Goal: Information Seeking & Learning: Learn about a topic

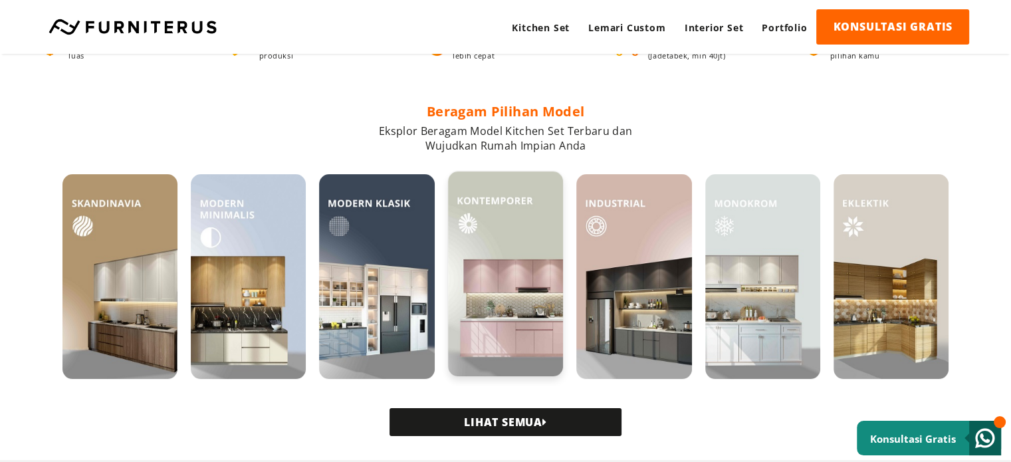
scroll to position [332, 0]
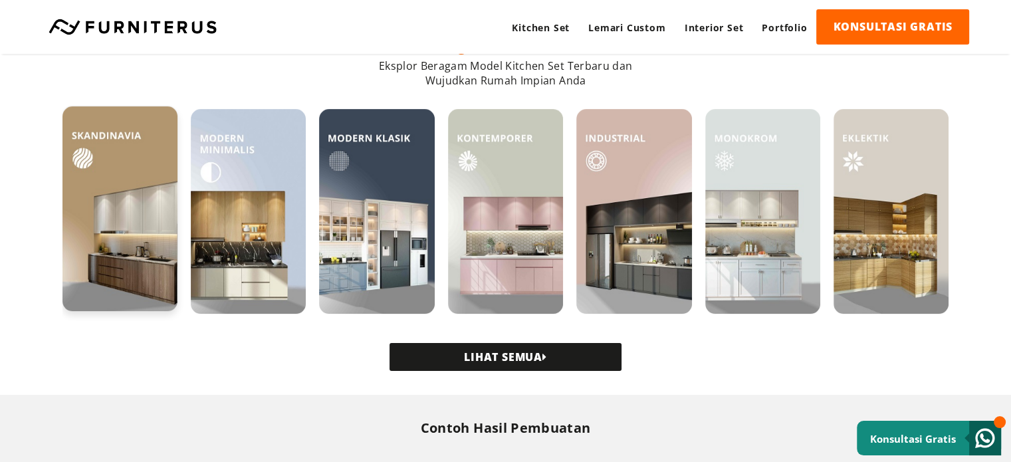
click at [123, 231] on img at bounding box center [119, 208] width 115 height 205
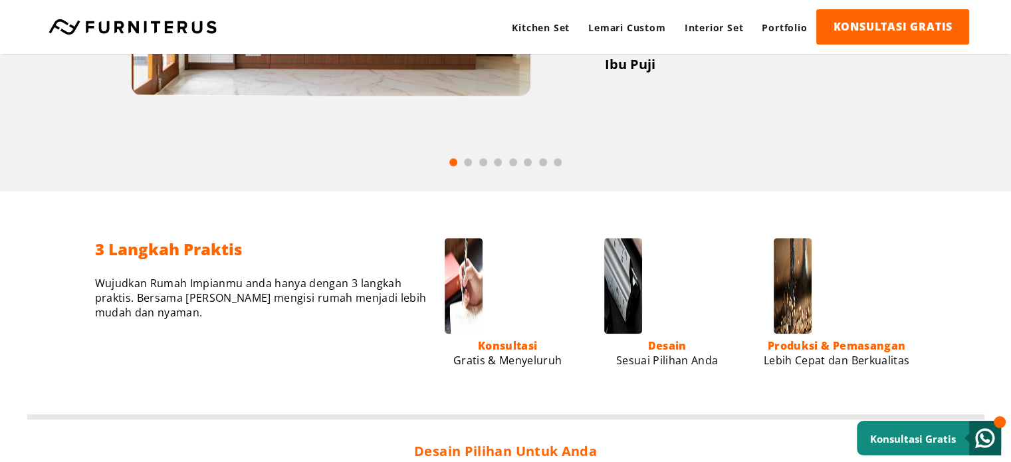
scroll to position [1059, 0]
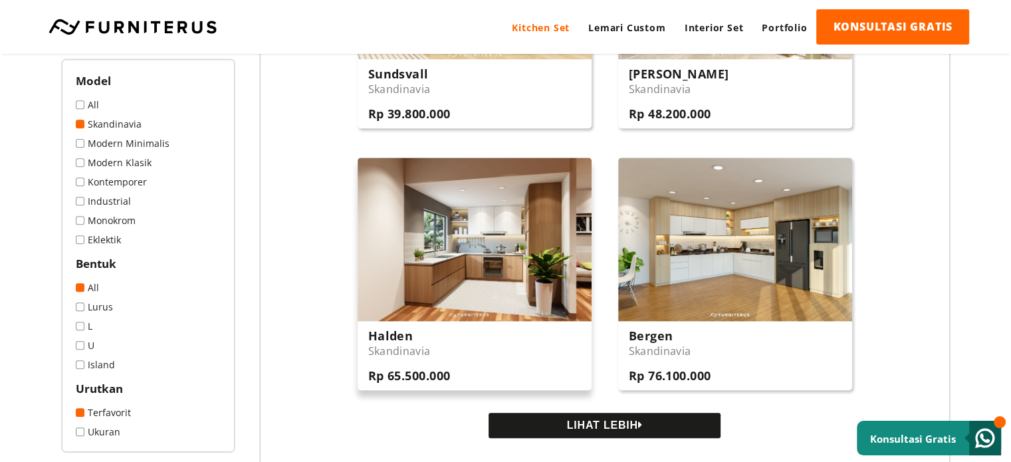
scroll to position [1263, 0]
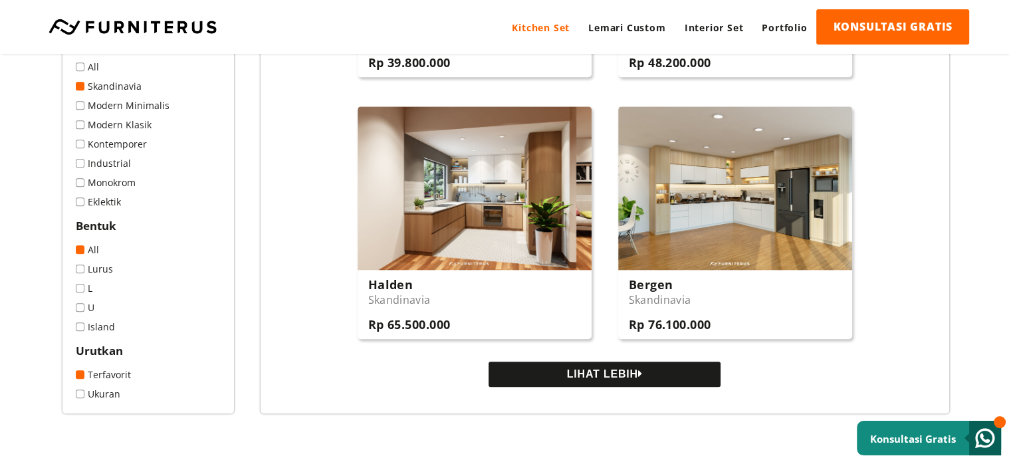
click at [583, 378] on button "LIHAT LEBIH" at bounding box center [605, 374] width 232 height 25
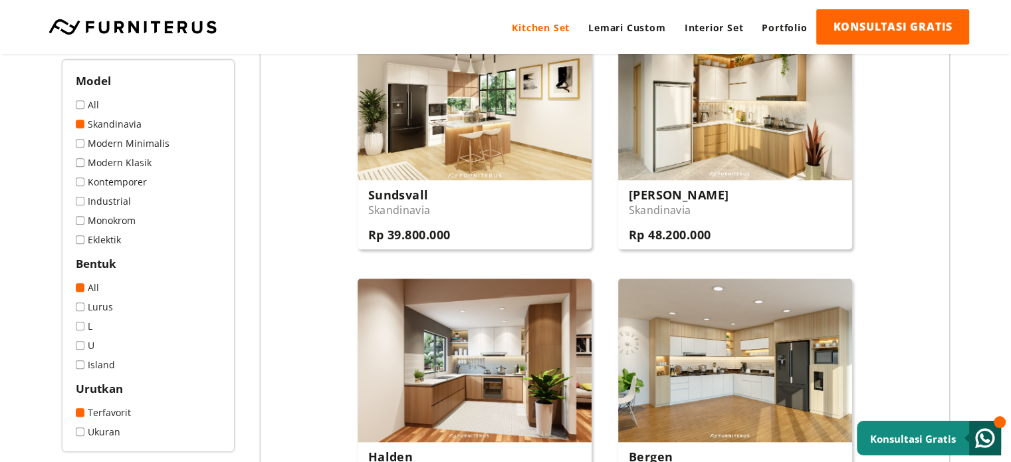
scroll to position [1197, 0]
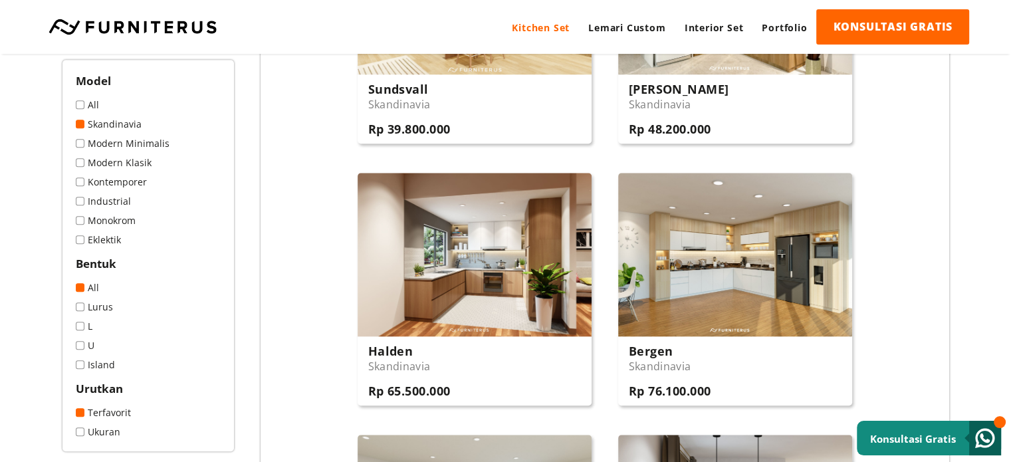
click at [93, 310] on link "Lurus" at bounding box center [148, 306] width 145 height 13
click at [80, 308] on span at bounding box center [80, 306] width 9 height 9
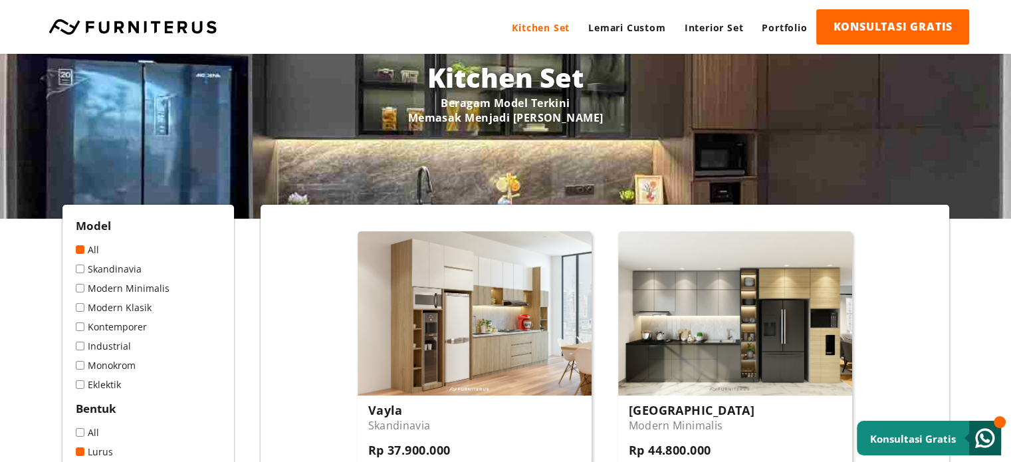
scroll to position [133, 0]
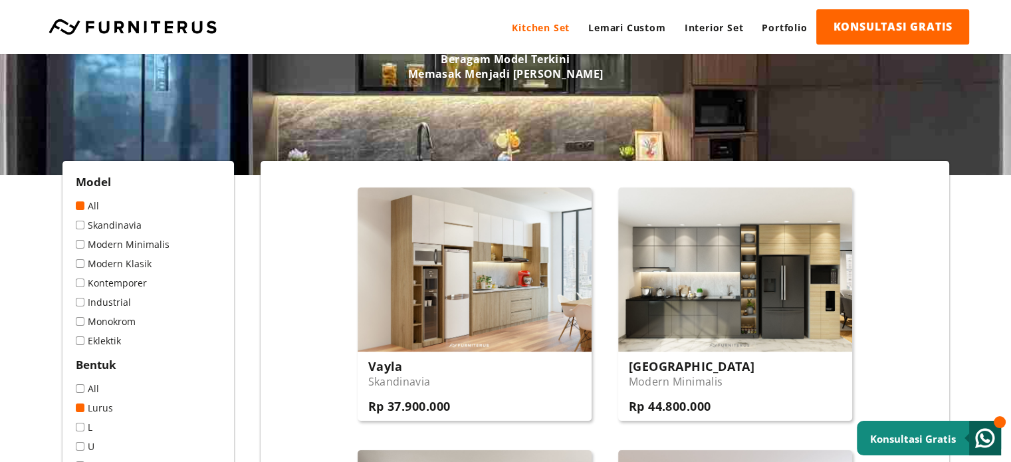
click at [77, 228] on span at bounding box center [80, 225] width 9 height 9
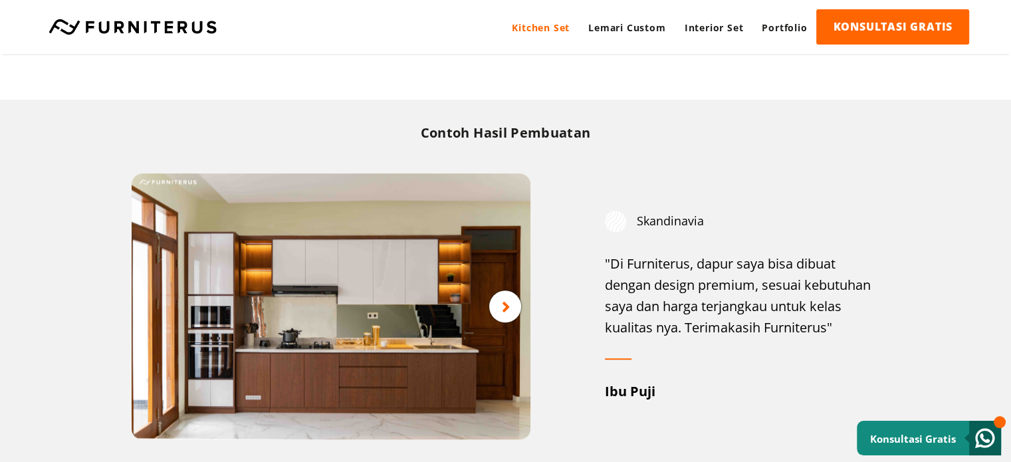
scroll to position [931, 0]
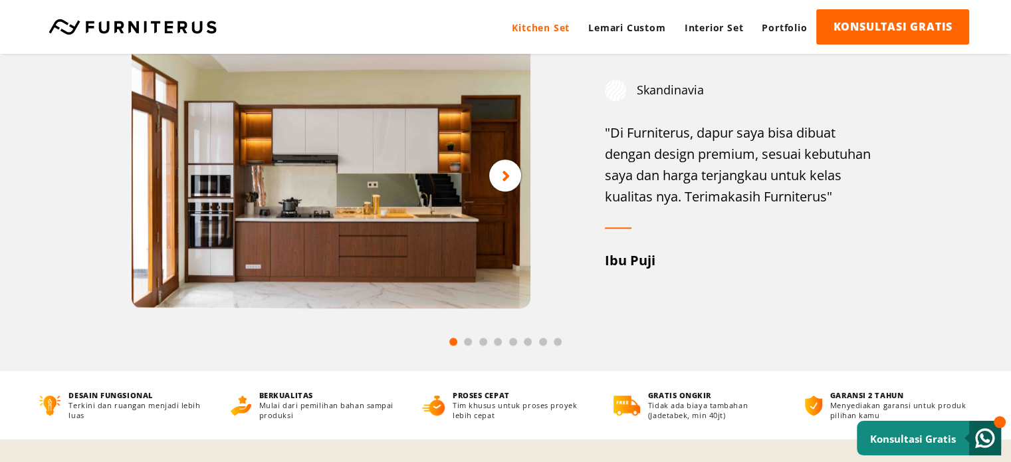
click at [400, 209] on img at bounding box center [331, 176] width 399 height 266
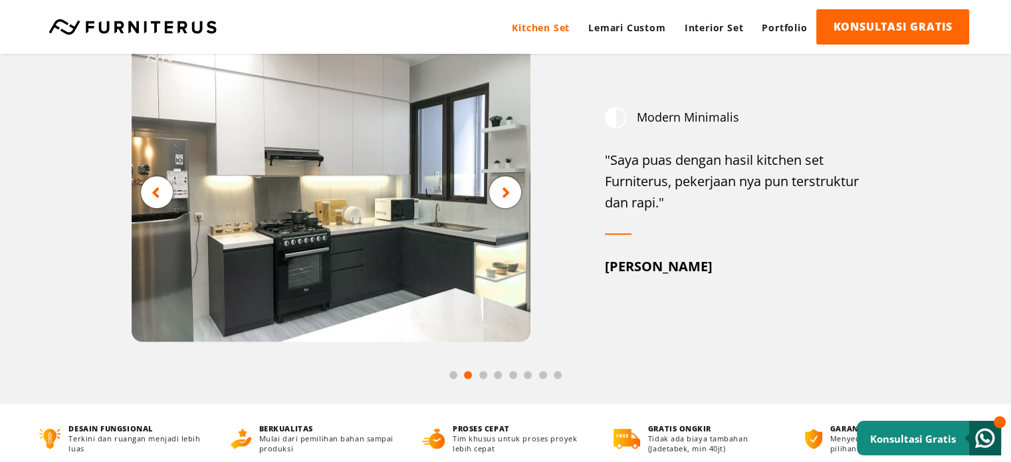
click at [145, 207] on img at bounding box center [331, 192] width 399 height 299
click at [152, 205] on div at bounding box center [157, 192] width 32 height 32
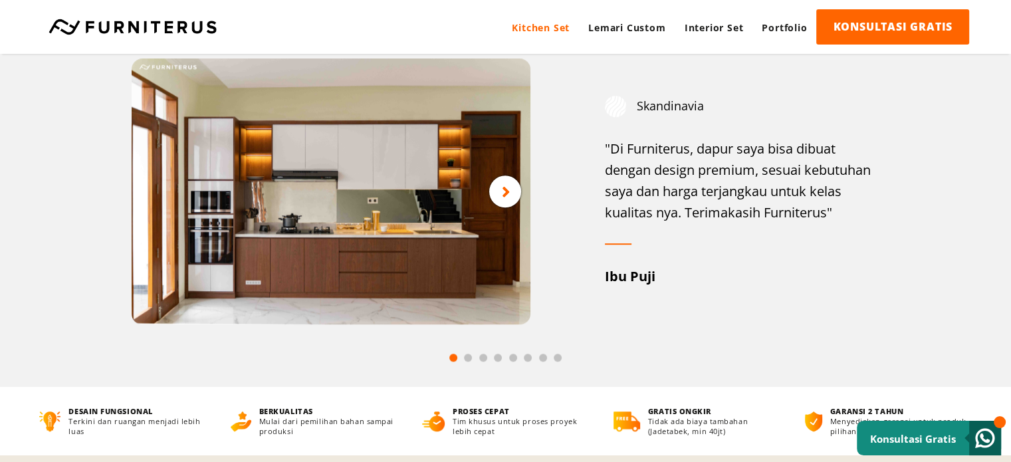
scroll to position [731, 0]
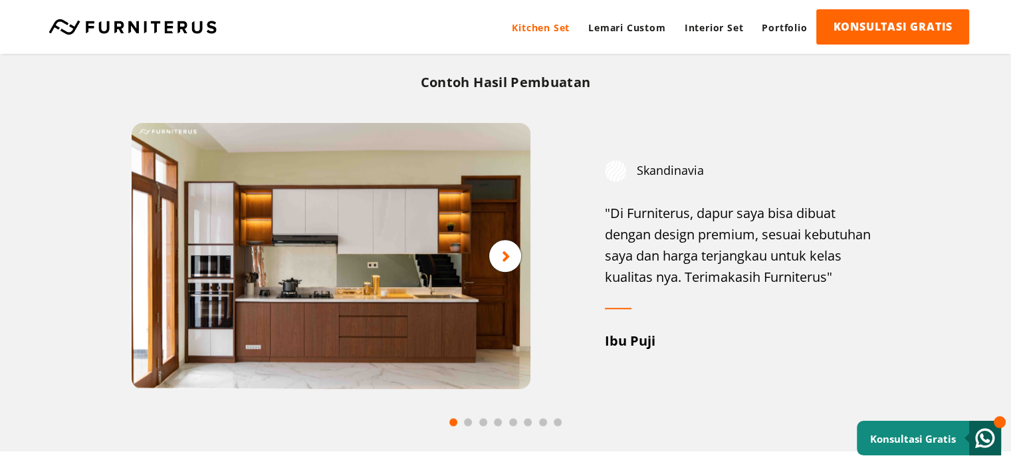
scroll to position [864, 0]
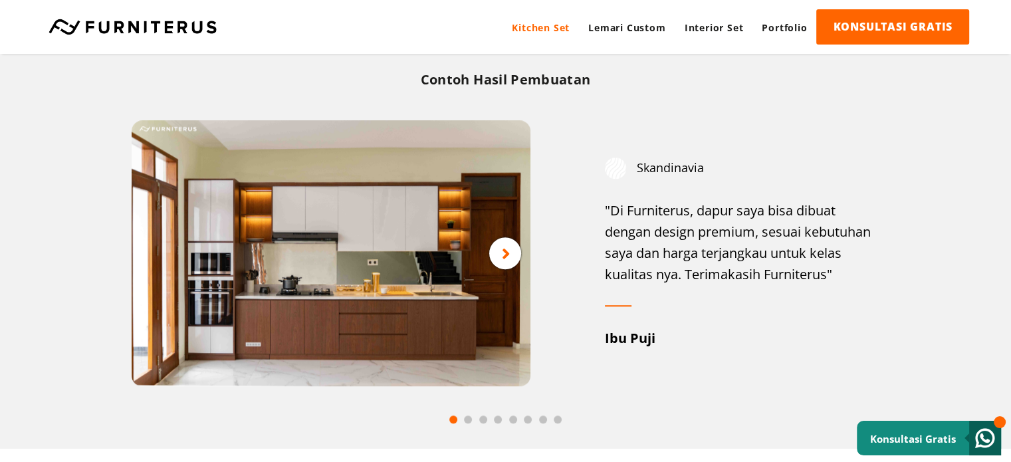
click at [303, 187] on img at bounding box center [331, 253] width 399 height 266
click at [273, 218] on img at bounding box center [331, 253] width 399 height 266
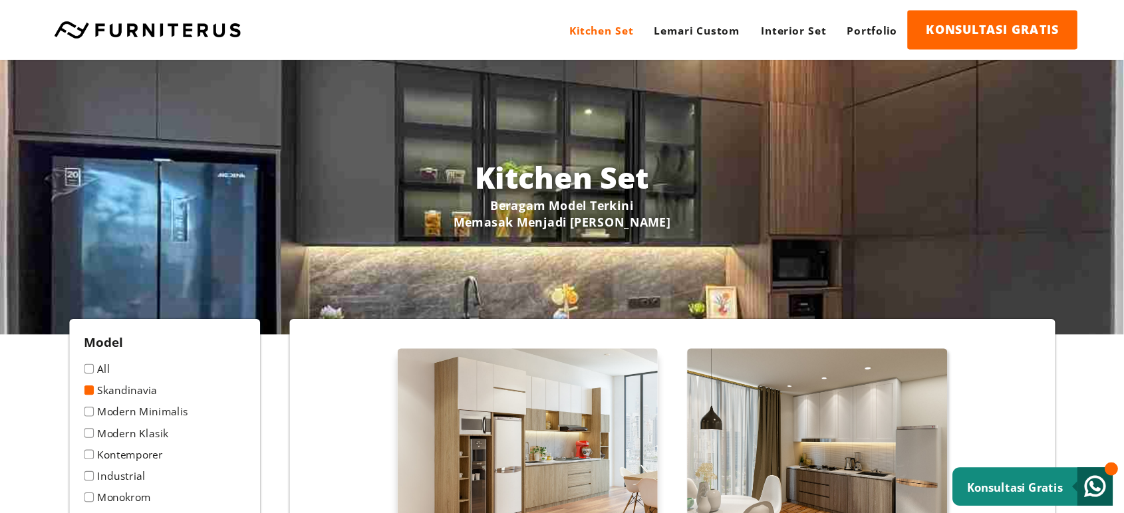
scroll to position [0, 0]
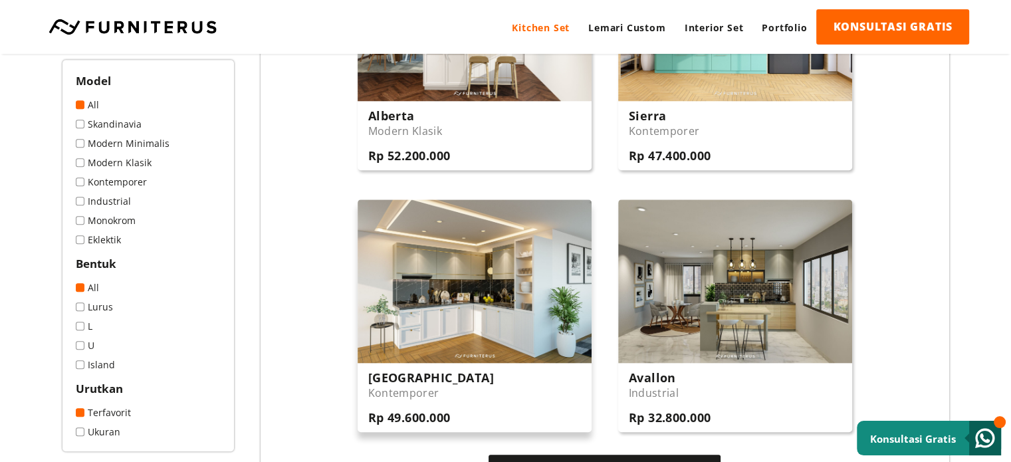
scroll to position [1263, 0]
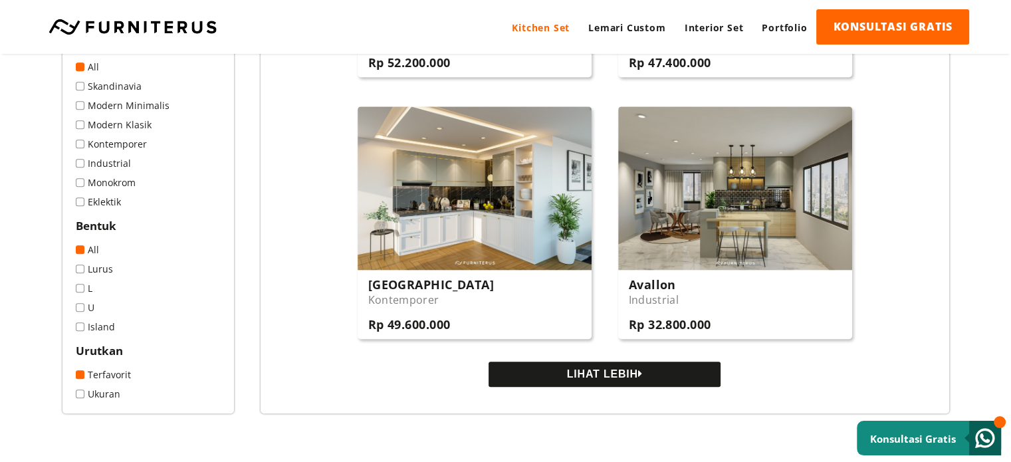
click at [527, 374] on button "LIHAT LEBIH" at bounding box center [605, 374] width 232 height 25
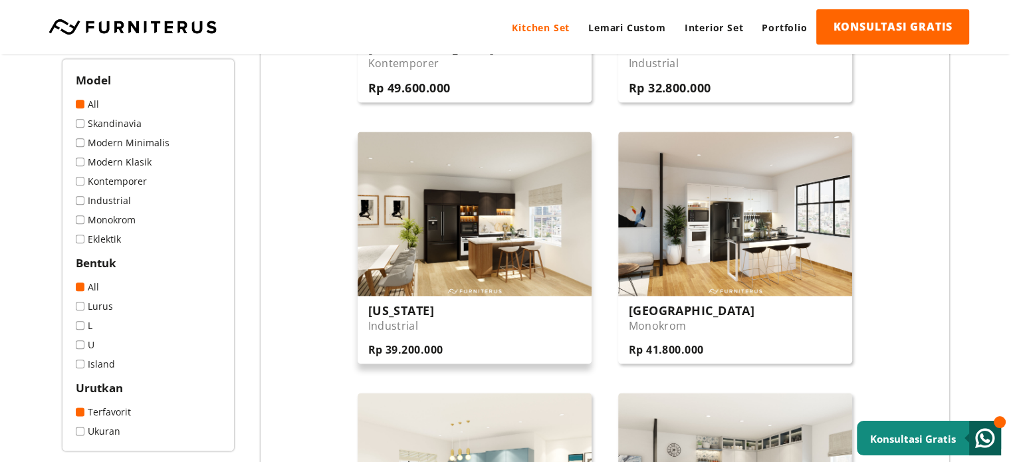
scroll to position [1529, 0]
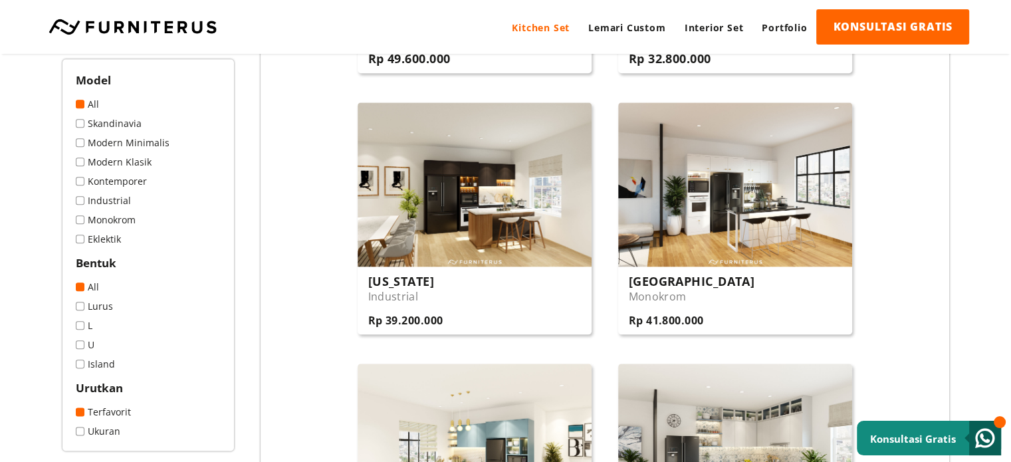
click at [110, 127] on link "Skandinavia" at bounding box center [148, 124] width 145 height 13
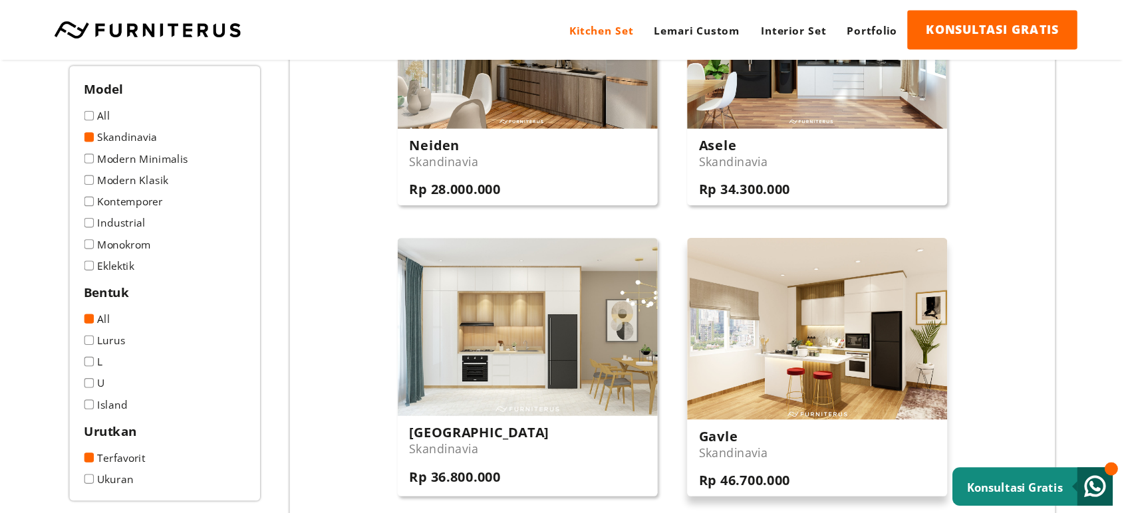
scroll to position [665, 0]
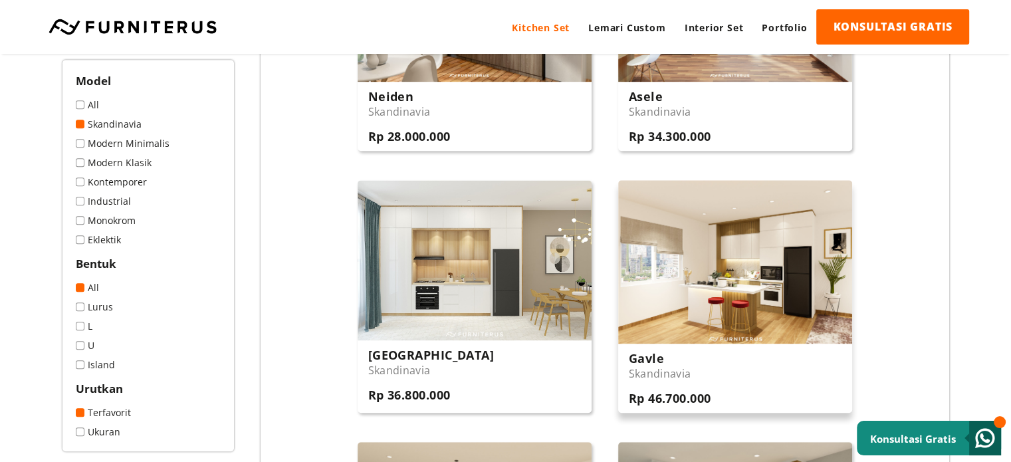
click at [721, 251] on img at bounding box center [735, 262] width 234 height 164
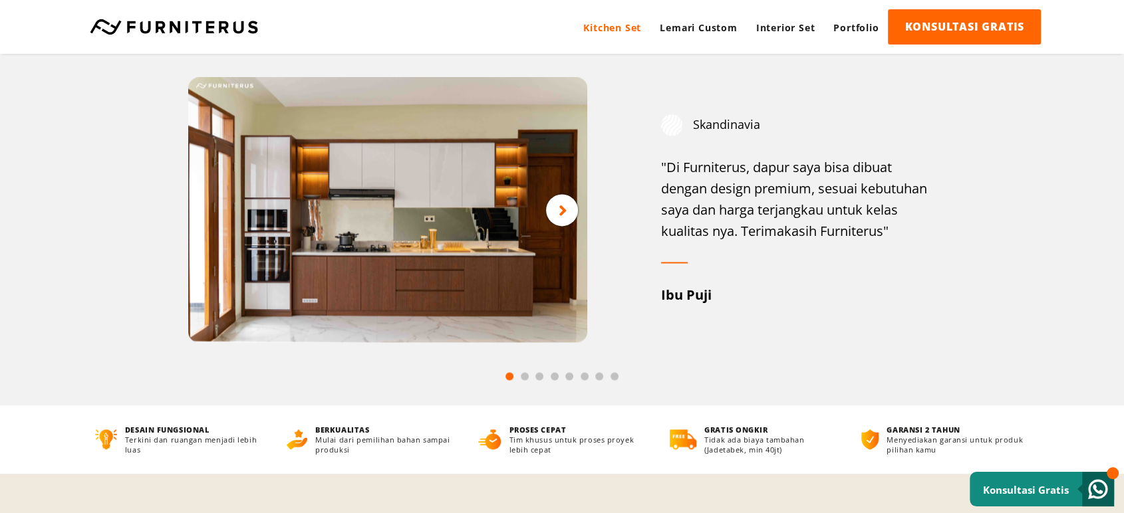
scroll to position [1772, 0]
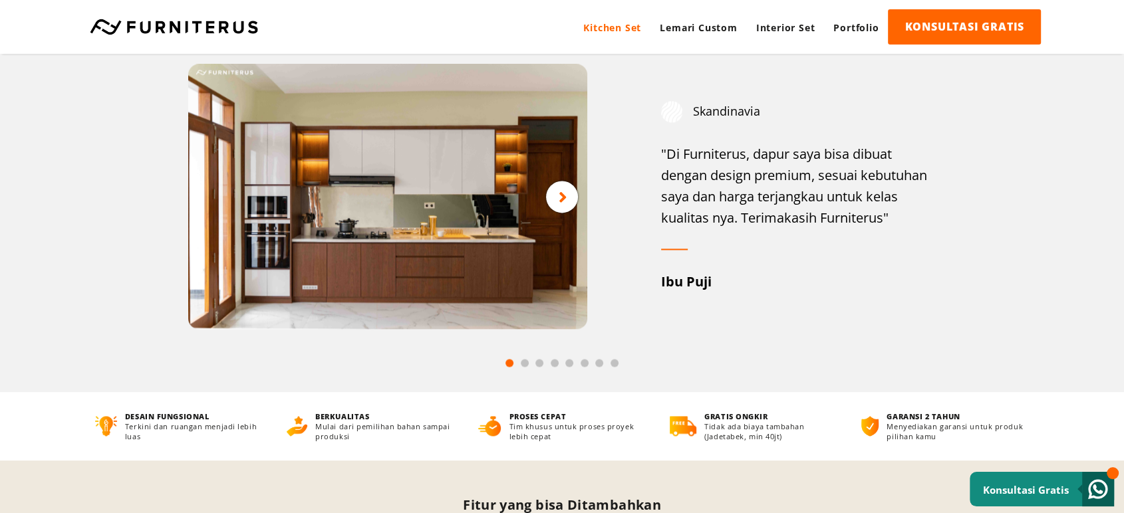
click at [412, 201] on img at bounding box center [387, 197] width 399 height 266
